Goal: Book appointment/travel/reservation

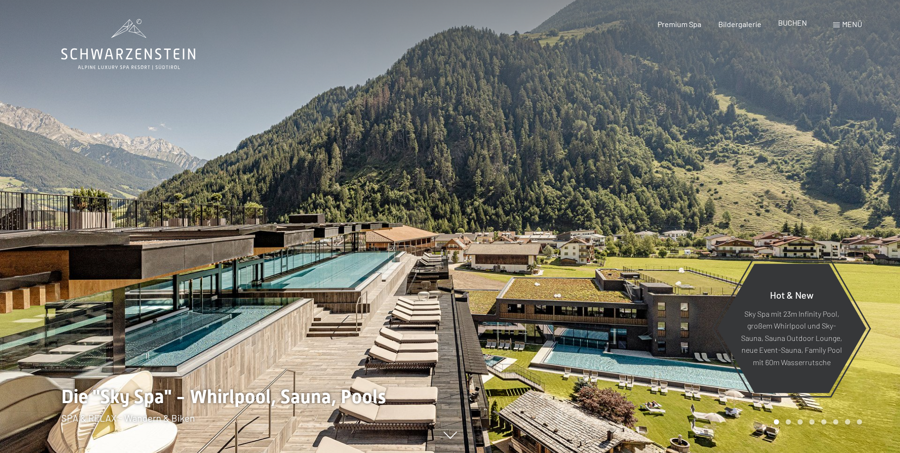
click at [789, 23] on span "BUCHEN" at bounding box center [792, 22] width 29 height 9
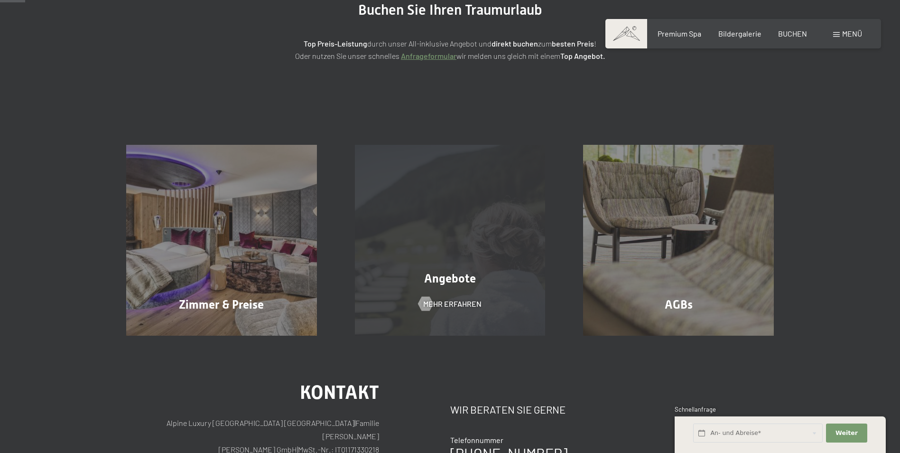
scroll to position [142, 0]
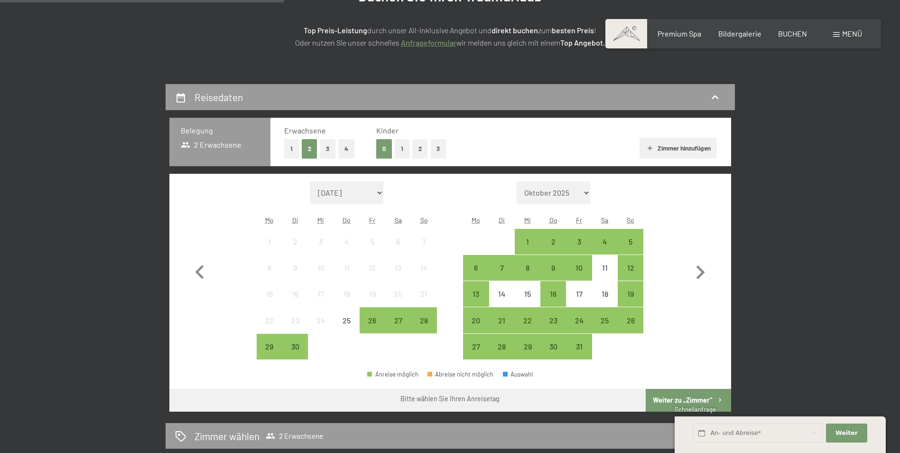
click at [325, 148] on button "3" at bounding box center [328, 148] width 16 height 19
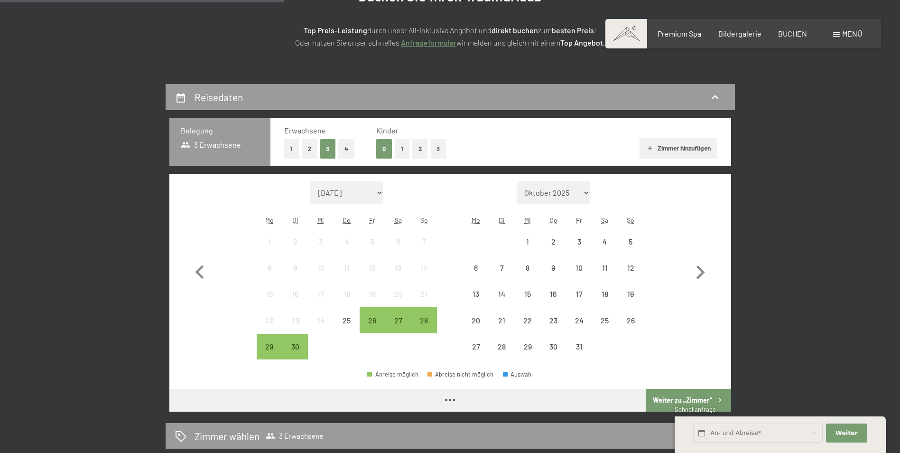
click at [404, 148] on button "1" at bounding box center [402, 148] width 15 height 19
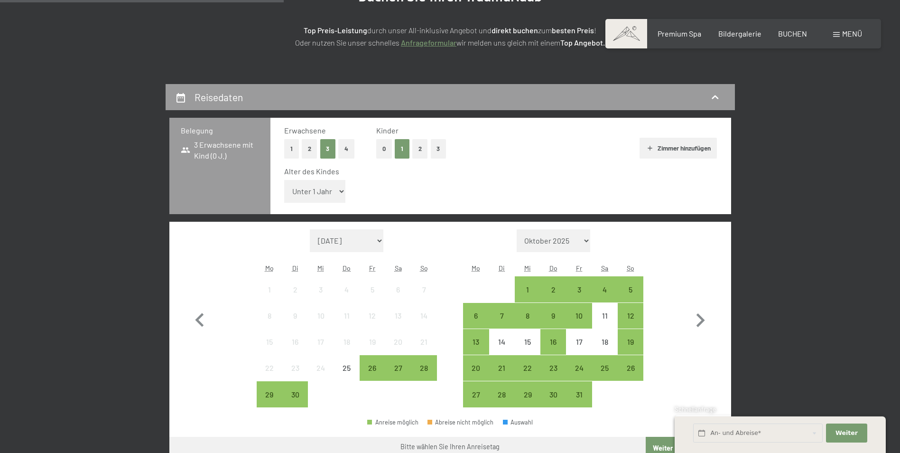
click at [327, 192] on select "Unter 1 Jahr 1 Jahr 2 Jahre 3 Jahre 4 Jahre 5 Jahre 6 Jahre 7 Jahre 8 Jahre 9 J…" at bounding box center [315, 191] width 62 height 23
select select "6"
click at [284, 180] on select "Unter 1 Jahr 1 Jahr 2 Jahre 3 Jahre 4 Jahre 5 Jahre 6 Jahre 7 Jahre 8 Jahre 9 J…" at bounding box center [315, 191] width 62 height 23
click at [703, 323] on icon "button" at bounding box center [701, 320] width 28 height 28
select select "2025-10-01"
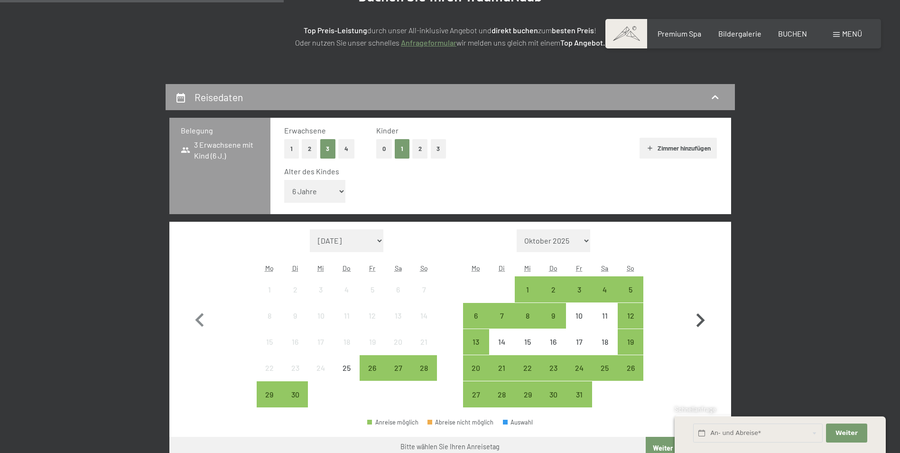
select select "2025-11-01"
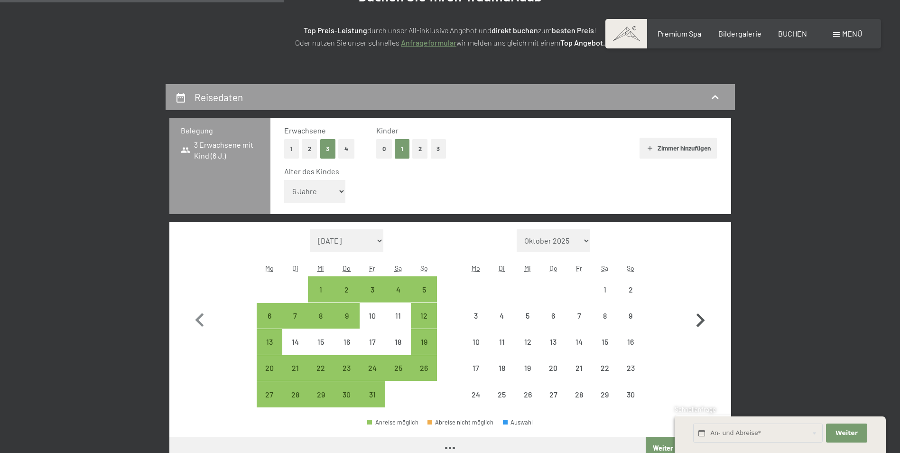
click at [703, 323] on icon "button" at bounding box center [701, 320] width 28 height 28
select select "2025-11-01"
select select "2025-12-01"
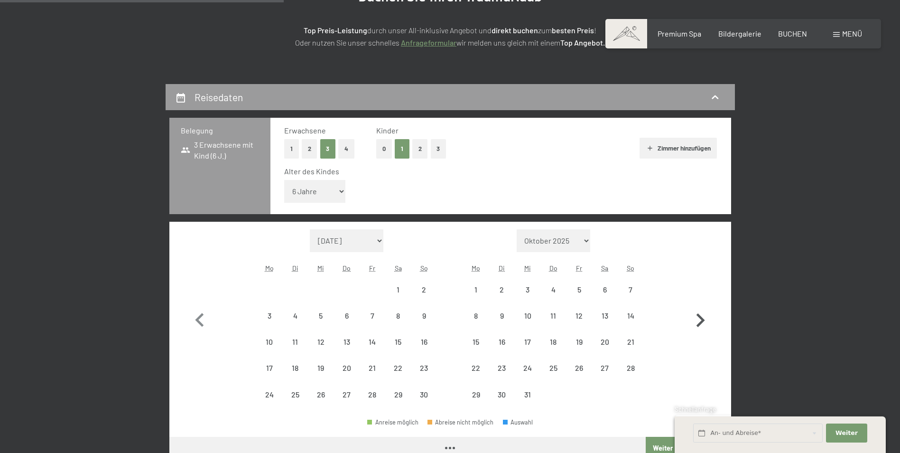
select select "2025-11-01"
select select "2025-12-01"
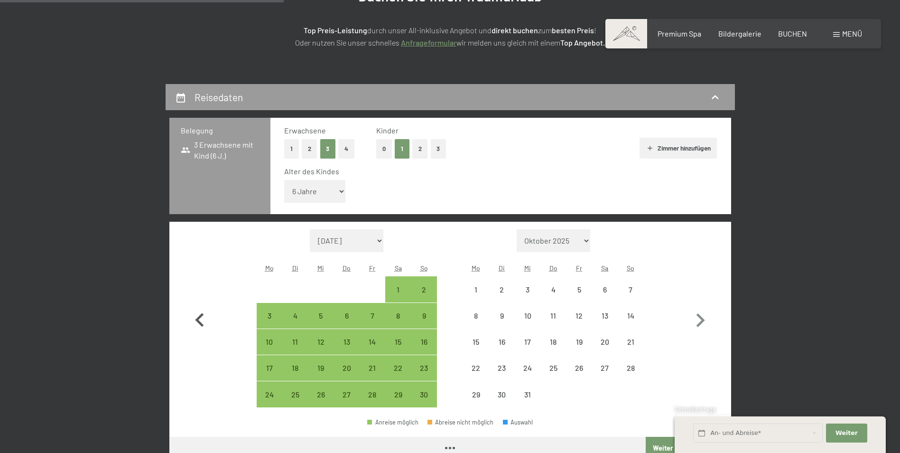
select select "2025-11-01"
select select "2025-12-01"
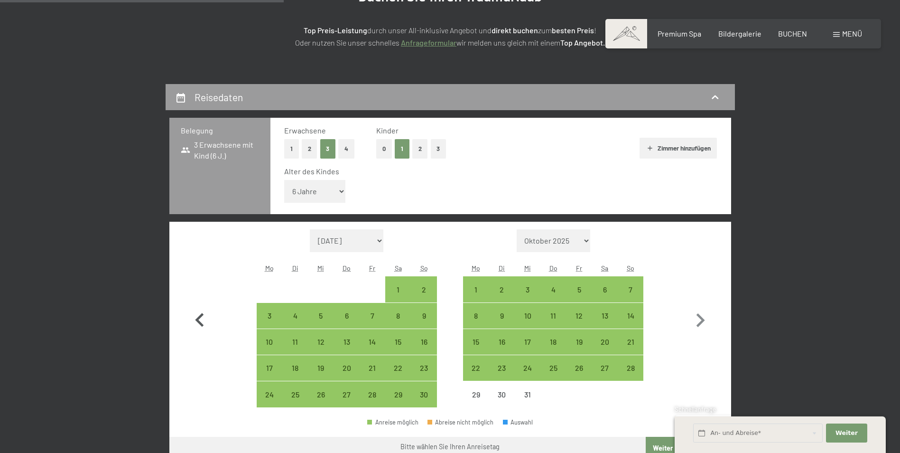
click at [187, 320] on icon "button" at bounding box center [200, 320] width 28 height 28
select select "2025-10-01"
select select "2025-11-01"
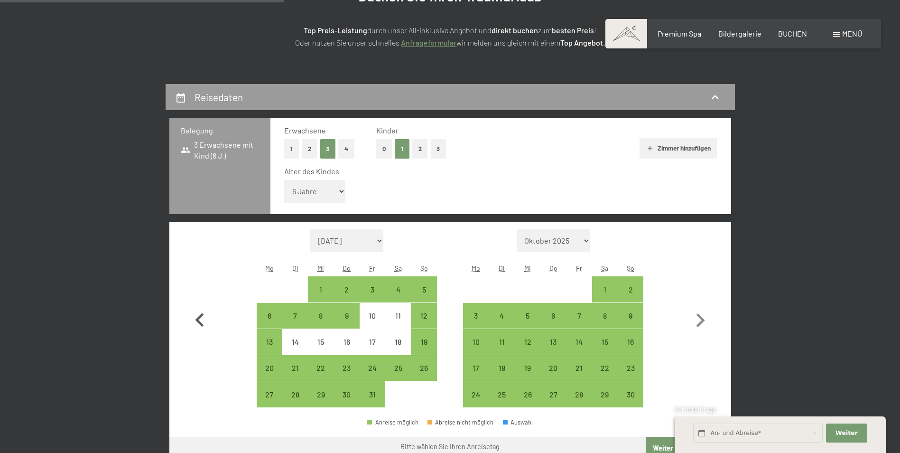
click at [197, 317] on icon "button" at bounding box center [200, 320] width 28 height 28
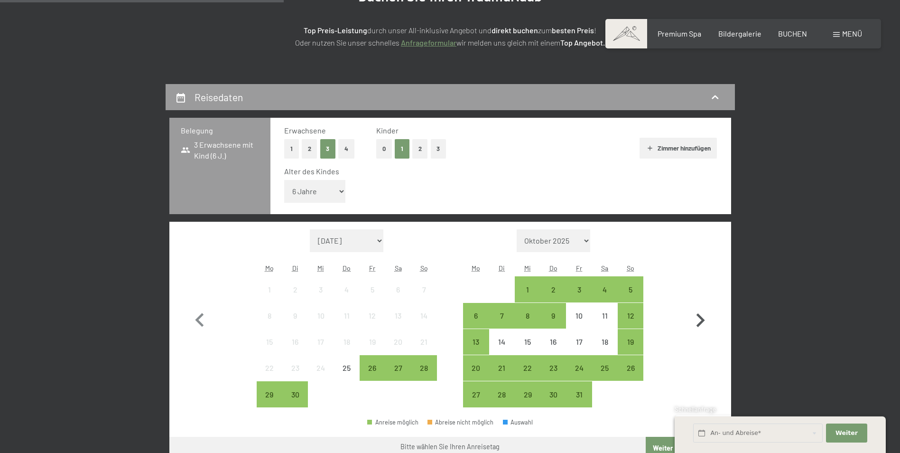
click at [706, 321] on icon "button" at bounding box center [701, 320] width 28 height 28
select select "2025-10-01"
select select "2025-11-01"
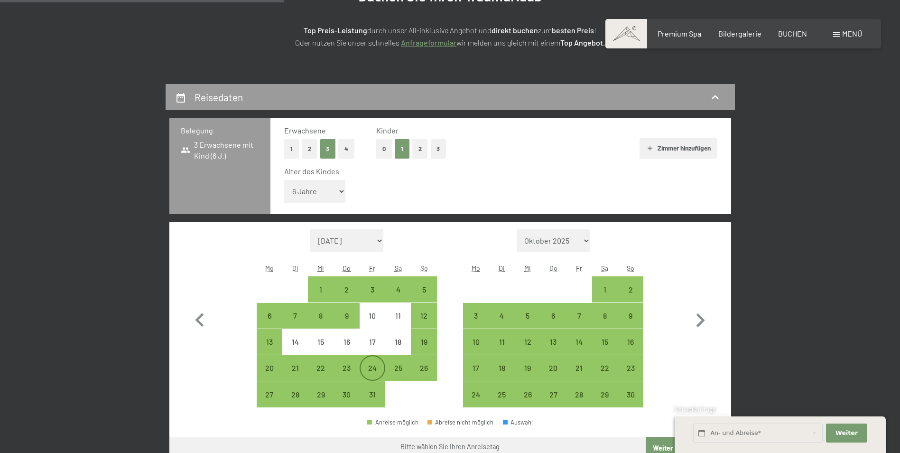
click at [363, 368] on div "24" at bounding box center [373, 376] width 24 height 24
select select "2025-10-01"
select select "2025-11-01"
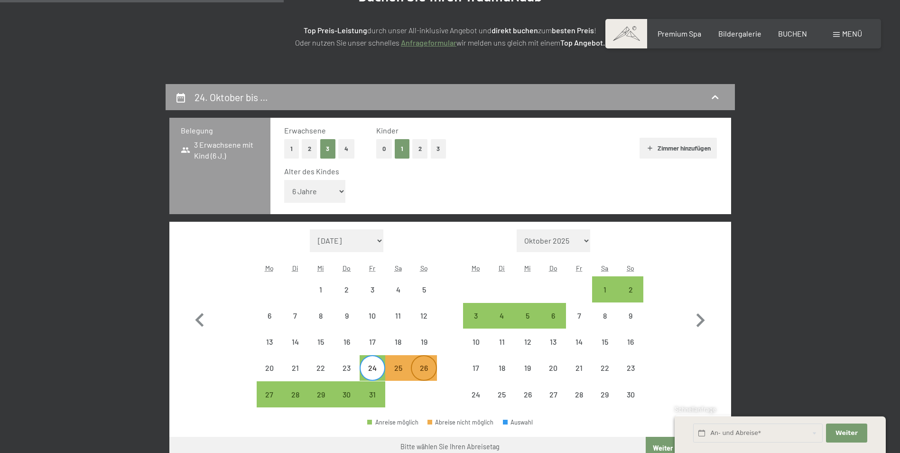
click at [426, 373] on div "26" at bounding box center [424, 376] width 24 height 24
select select "2025-10-01"
select select "2025-11-01"
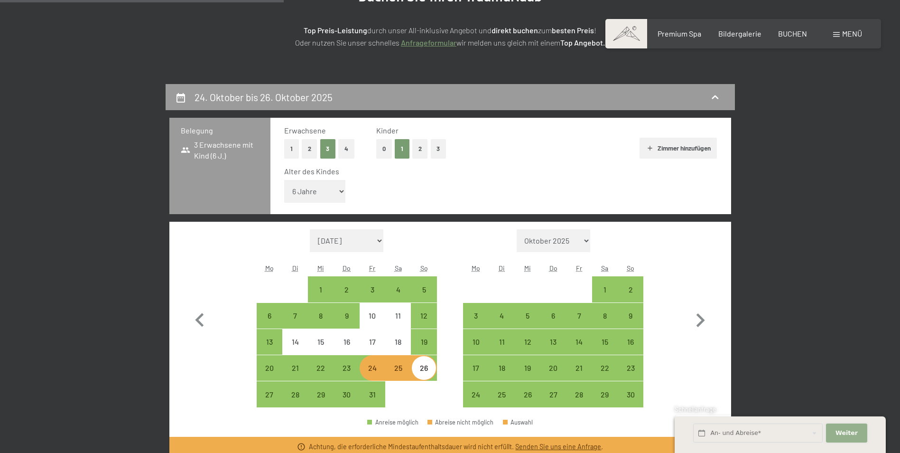
click at [857, 429] on button "Weiter Adressfelder ausblenden" at bounding box center [846, 432] width 41 height 19
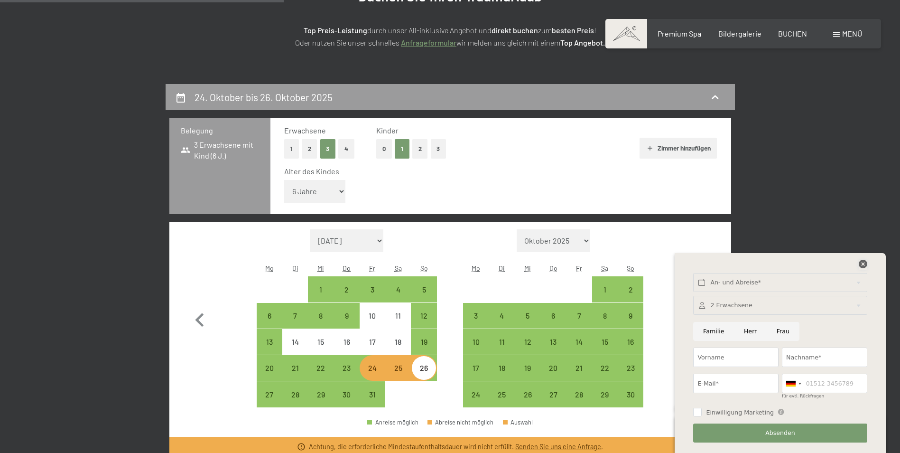
click at [863, 265] on icon at bounding box center [863, 264] width 9 height 9
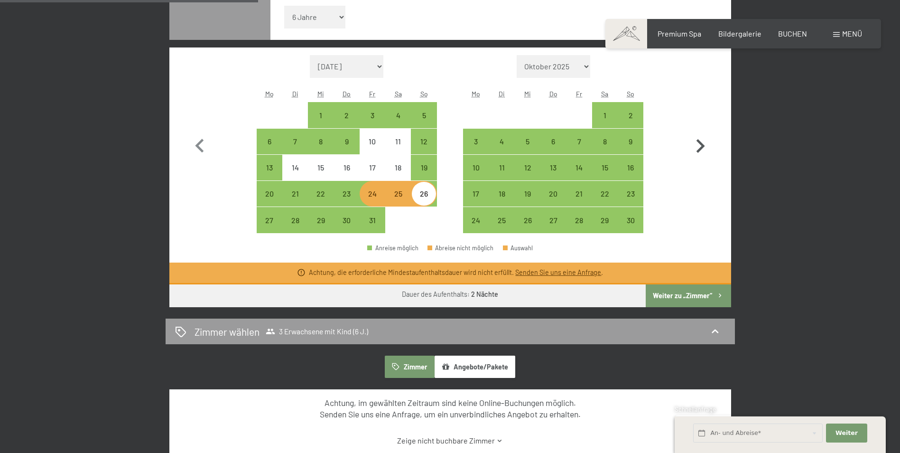
scroll to position [332, 0]
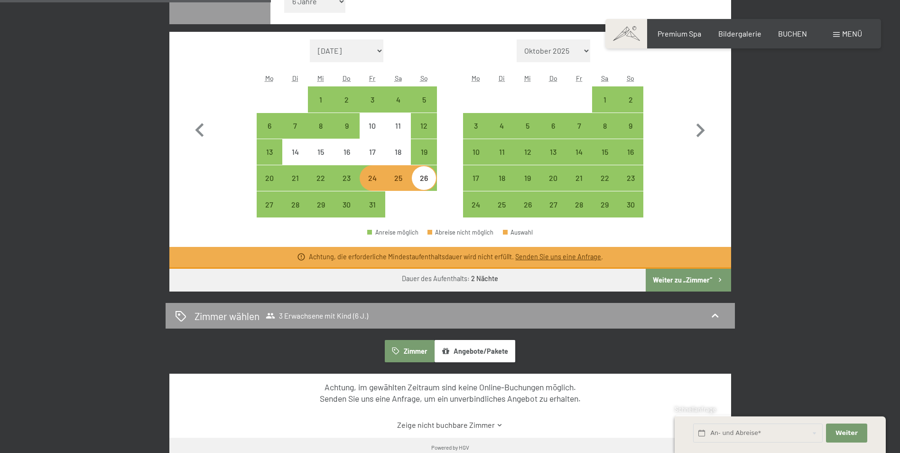
click at [694, 282] on button "Weiter zu „Zimmer“" at bounding box center [688, 280] width 85 height 23
select select "2025-10-01"
select select "2025-11-01"
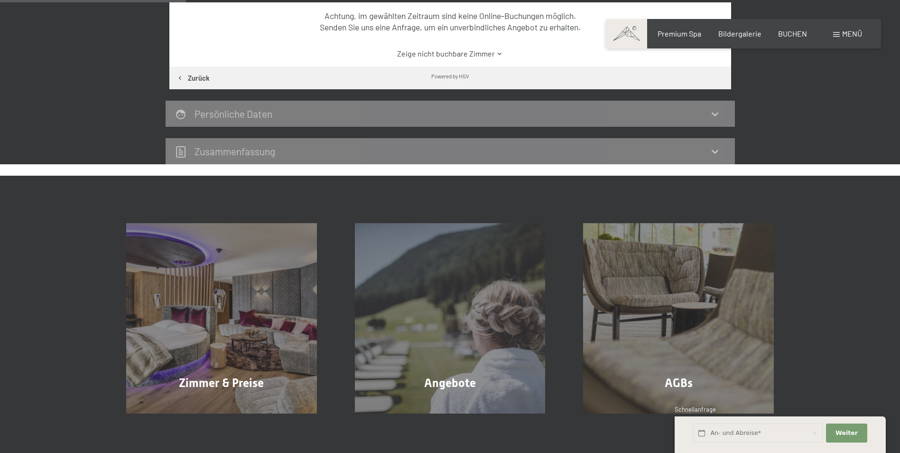
scroll to position [226, 0]
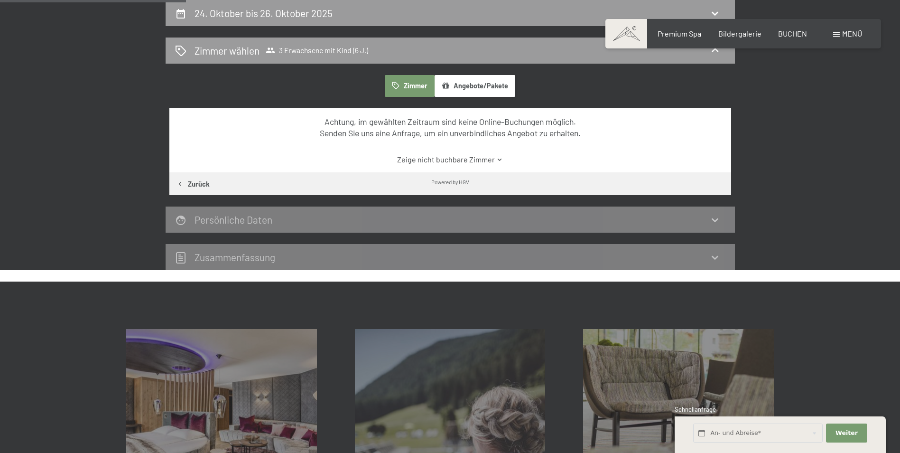
click at [441, 160] on link "Zeige nicht buchbare Zimmer" at bounding box center [450, 159] width 528 height 10
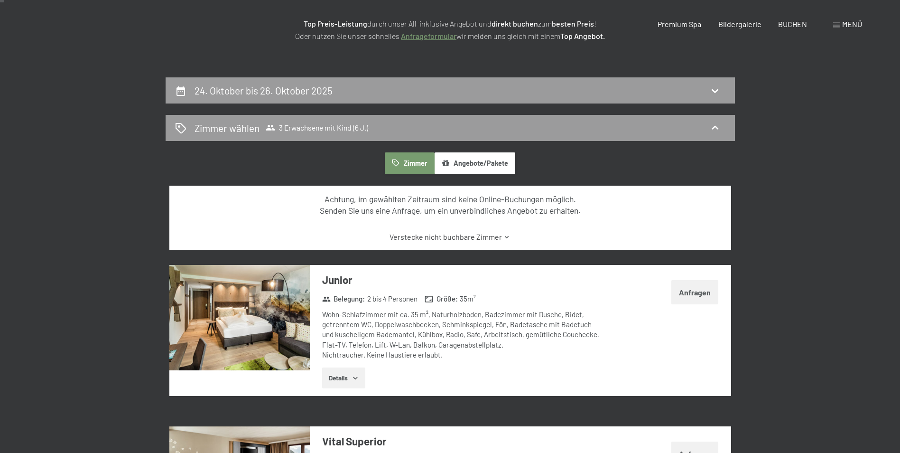
scroll to position [0, 0]
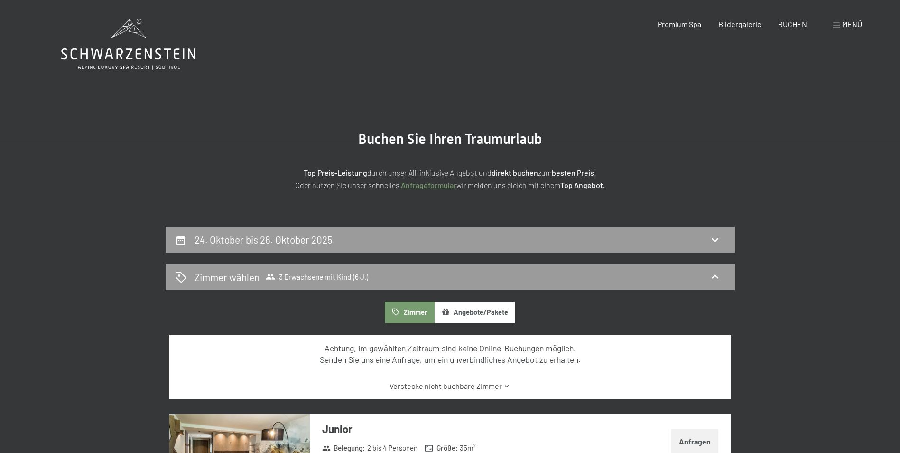
click at [486, 309] on button "Angebote/Pakete" at bounding box center [475, 312] width 81 height 22
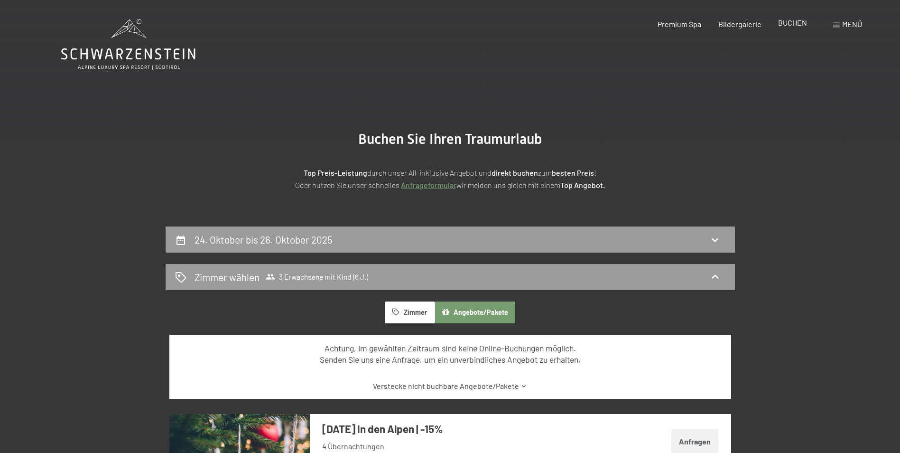
click at [781, 24] on span "BUCHEN" at bounding box center [792, 22] width 29 height 9
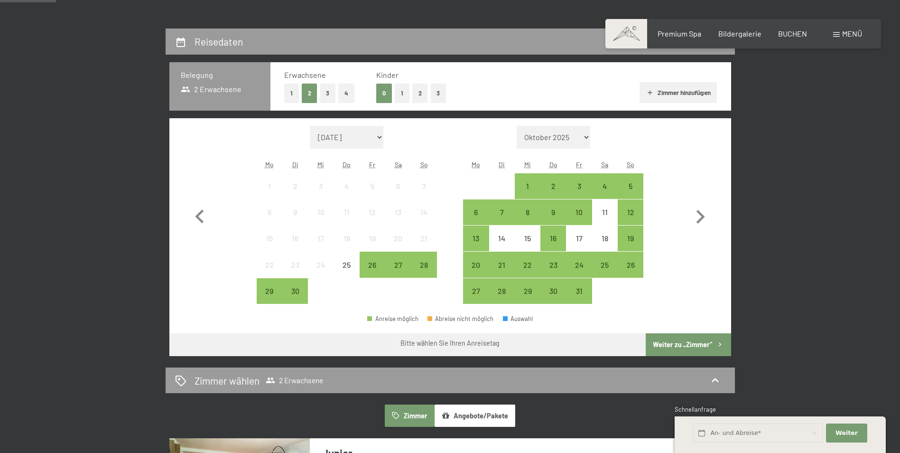
scroll to position [190, 0]
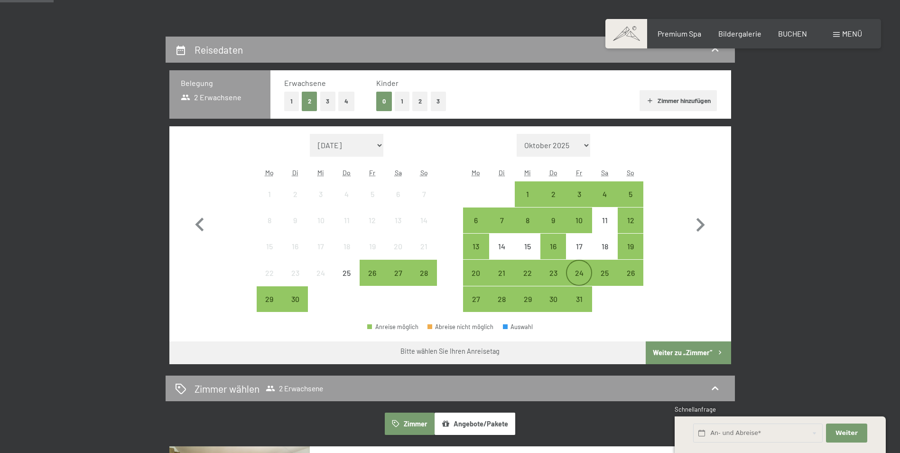
click at [582, 275] on div "24" at bounding box center [579, 281] width 24 height 24
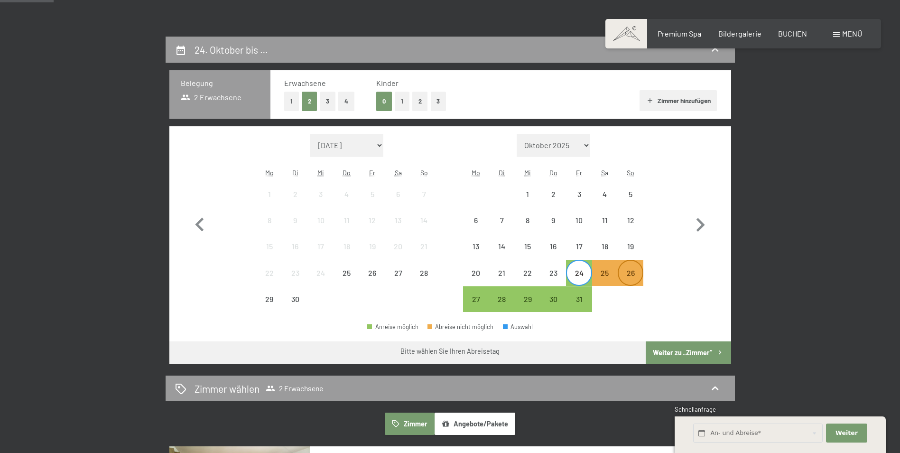
click at [636, 272] on div "26" at bounding box center [631, 281] width 24 height 24
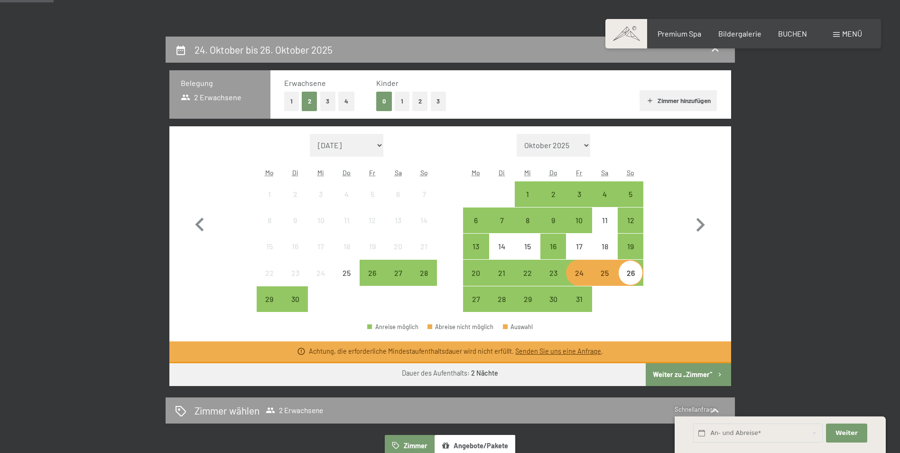
click at [668, 374] on button "Weiter zu „Zimmer“" at bounding box center [688, 374] width 85 height 23
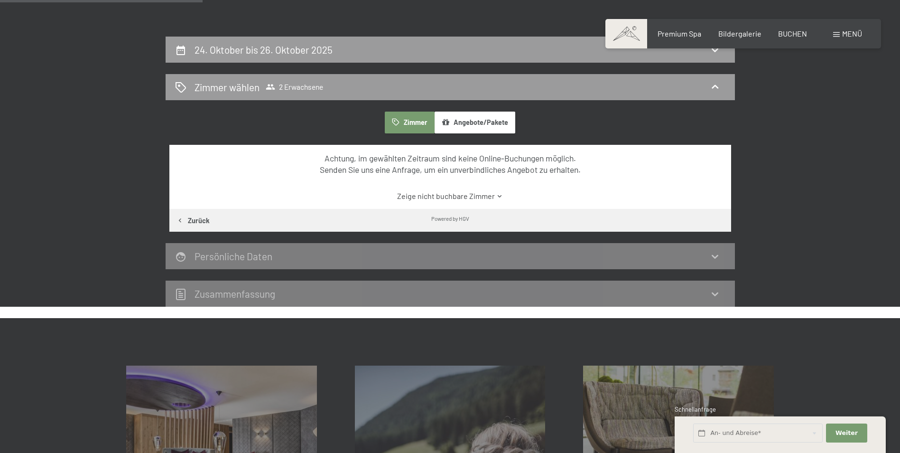
scroll to position [226, 0]
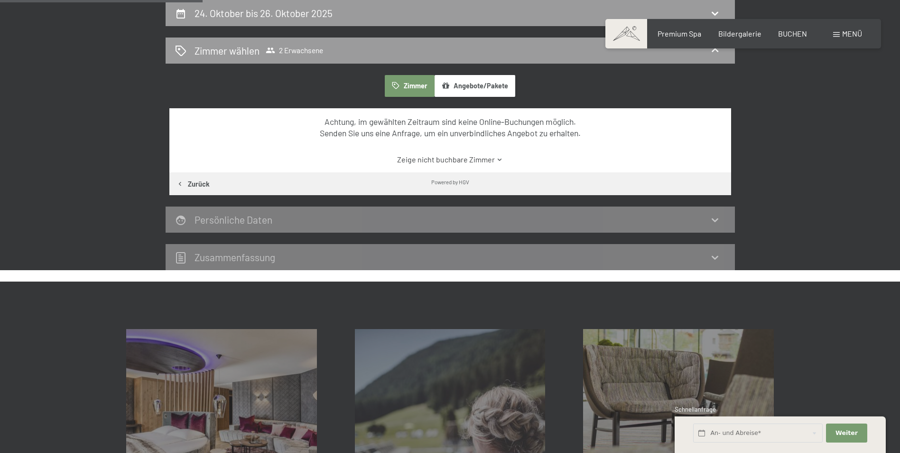
click at [193, 187] on button "Zurück" at bounding box center [192, 183] width 47 height 23
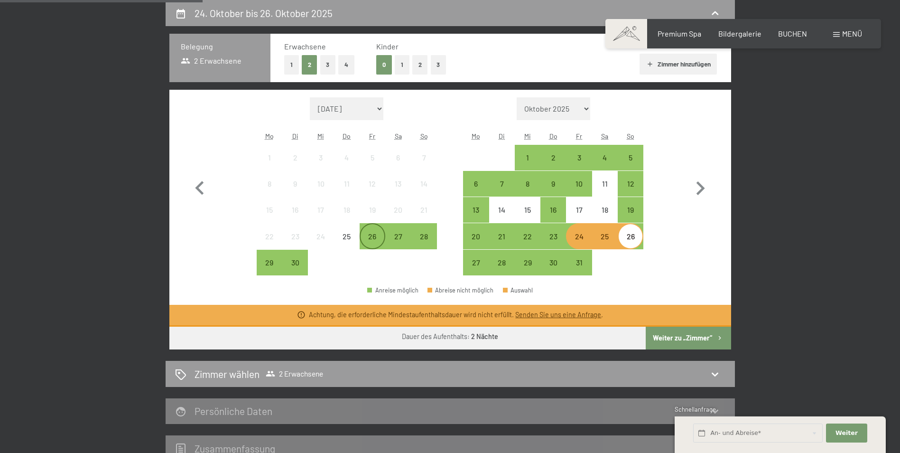
click at [365, 236] on div "26" at bounding box center [373, 244] width 24 height 24
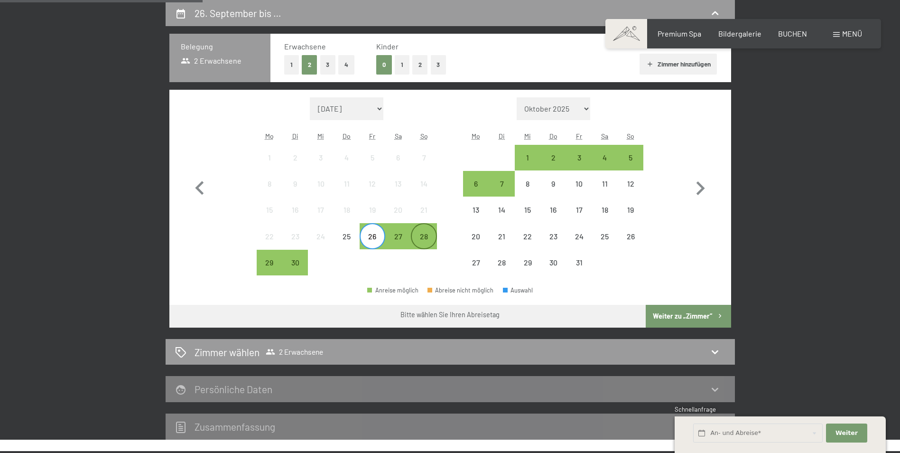
click at [418, 236] on div "28" at bounding box center [424, 244] width 24 height 24
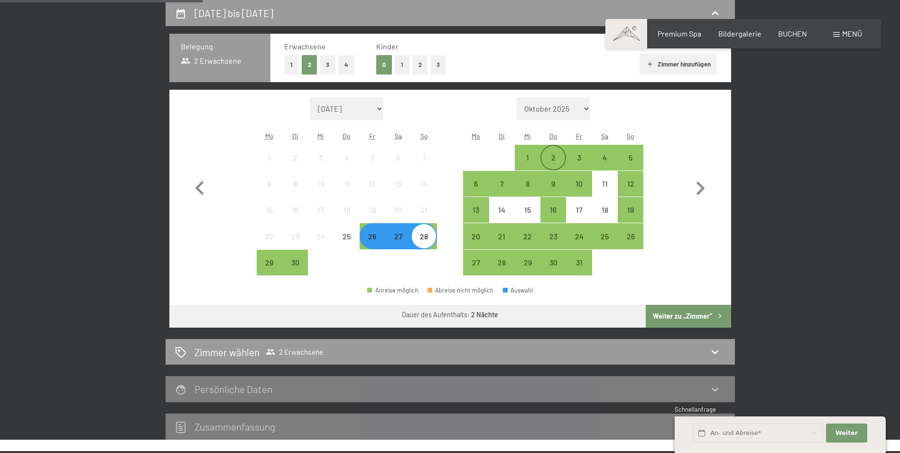
click at [561, 160] on div "2" at bounding box center [553, 166] width 24 height 24
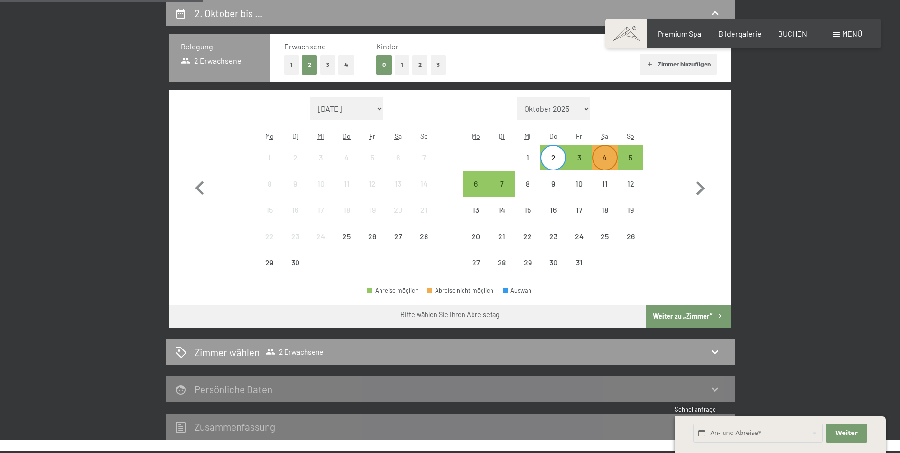
click at [603, 159] on div "4" at bounding box center [605, 166] width 24 height 24
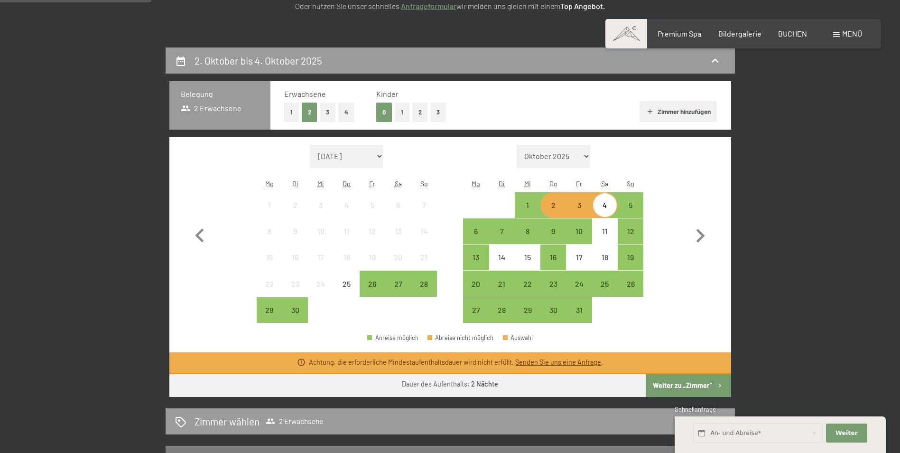
scroll to position [84, 0]
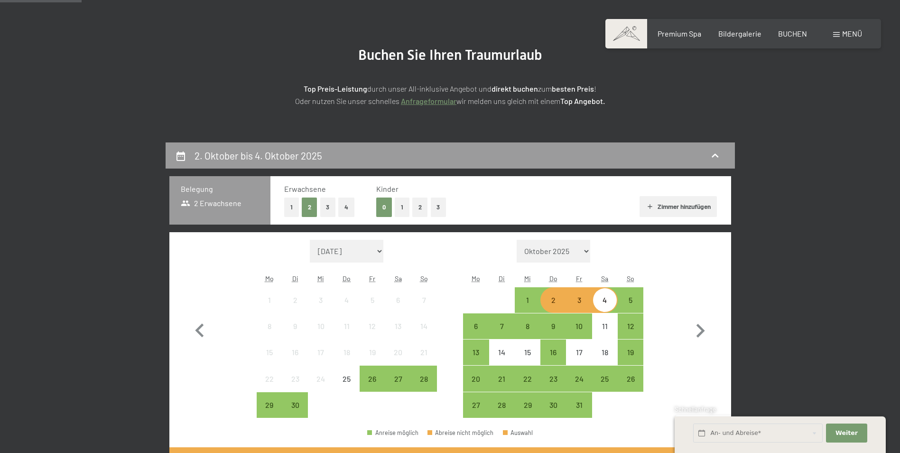
click at [177, 41] on section "Buchen Sie Ihren Traumurlaub Top Preis-Leistung durch unser All-inklusive Angeb…" at bounding box center [450, 76] width 900 height 131
click at [117, 53] on section "Buchen Sie Ihren Traumurlaub Top Preis-Leistung durch unser All-inklusive Angeb…" at bounding box center [450, 76] width 900 height 131
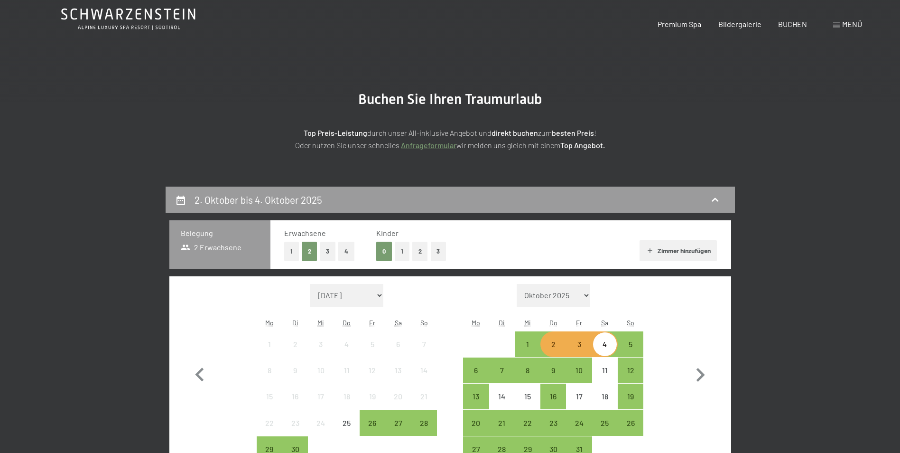
scroll to position [0, 0]
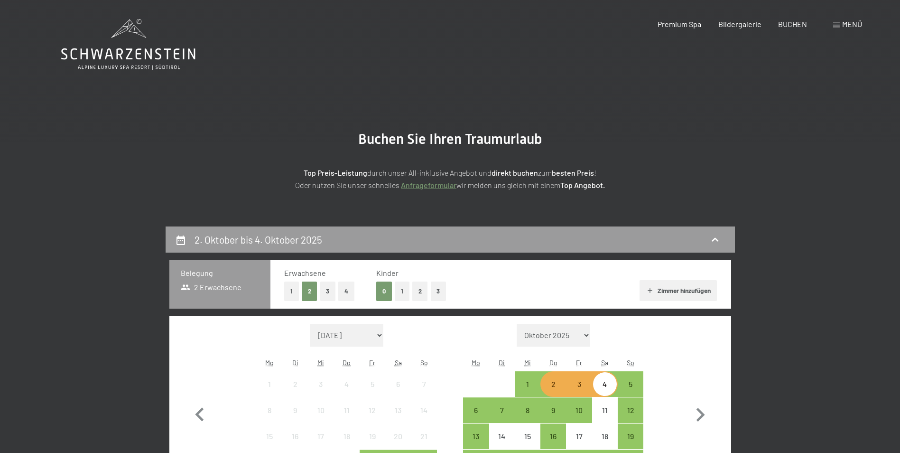
click at [142, 33] on icon at bounding box center [128, 44] width 134 height 51
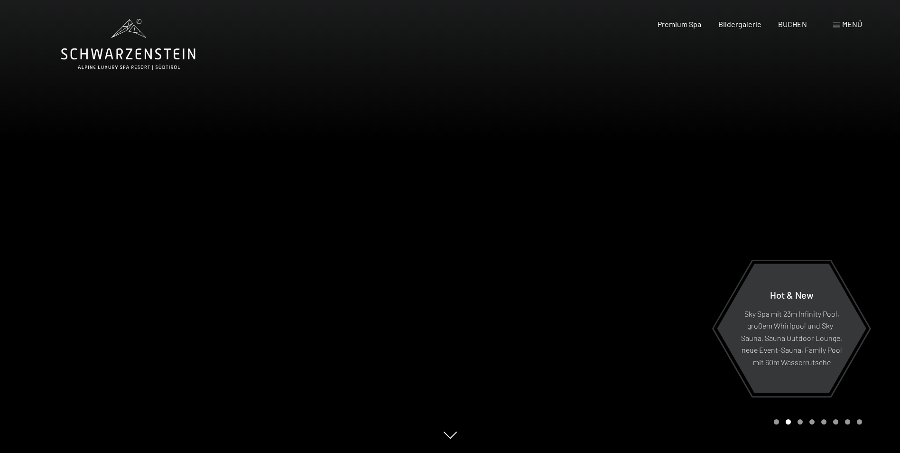
click at [841, 25] on div "Menü" at bounding box center [847, 24] width 29 height 10
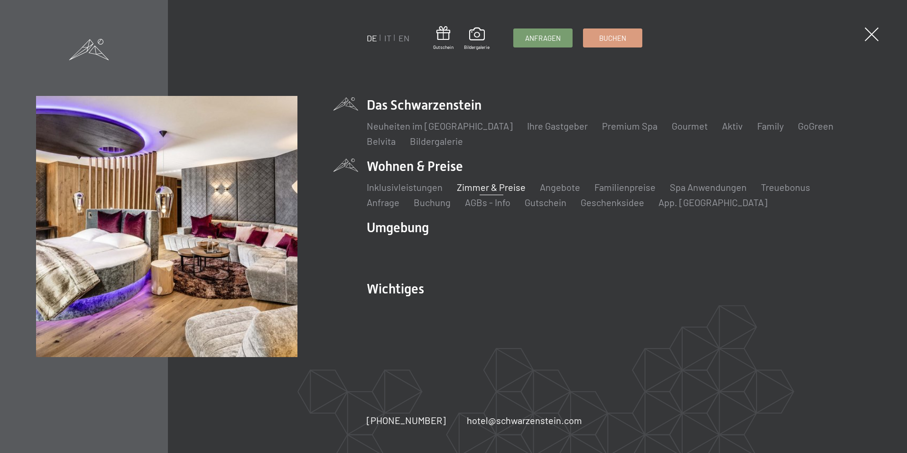
click at [481, 186] on link "Zimmer & Preise" at bounding box center [491, 186] width 69 height 11
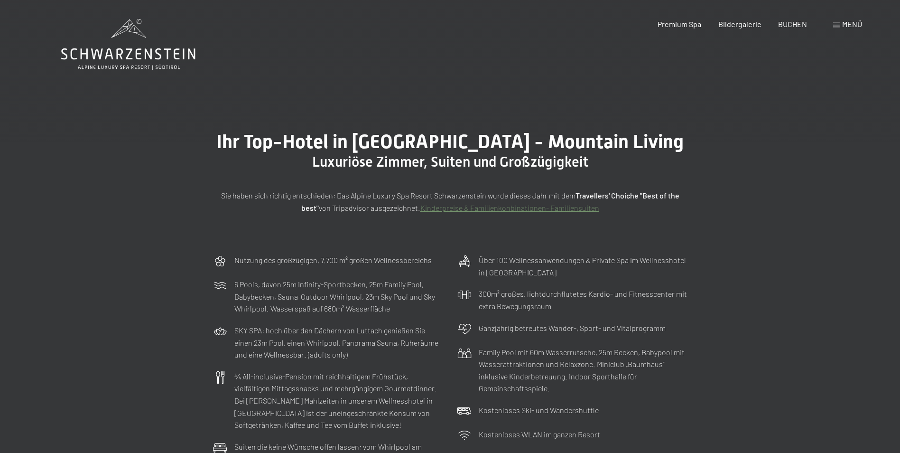
click at [124, 46] on icon at bounding box center [128, 44] width 134 height 51
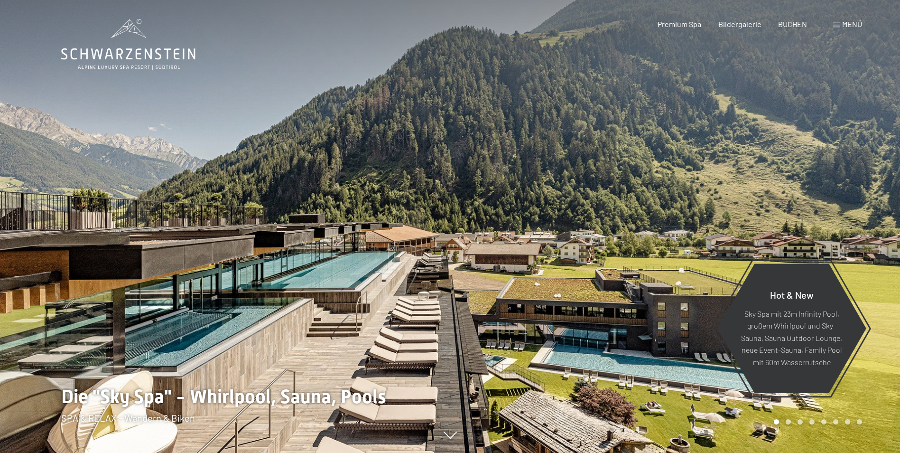
click at [137, 34] on icon at bounding box center [138, 31] width 18 height 13
click at [851, 23] on span "Menü" at bounding box center [852, 23] width 20 height 9
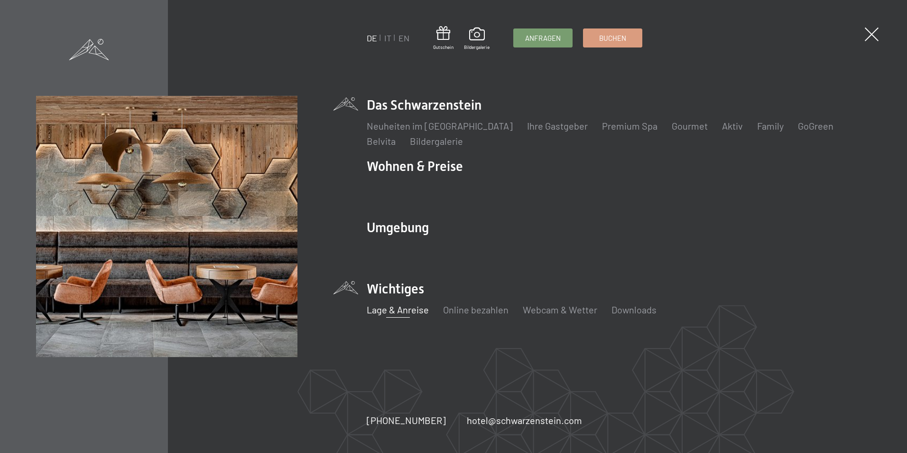
click at [422, 307] on link "Lage & Anreise" at bounding box center [398, 309] width 62 height 11
